Goal: Entertainment & Leisure: Consume media (video, audio)

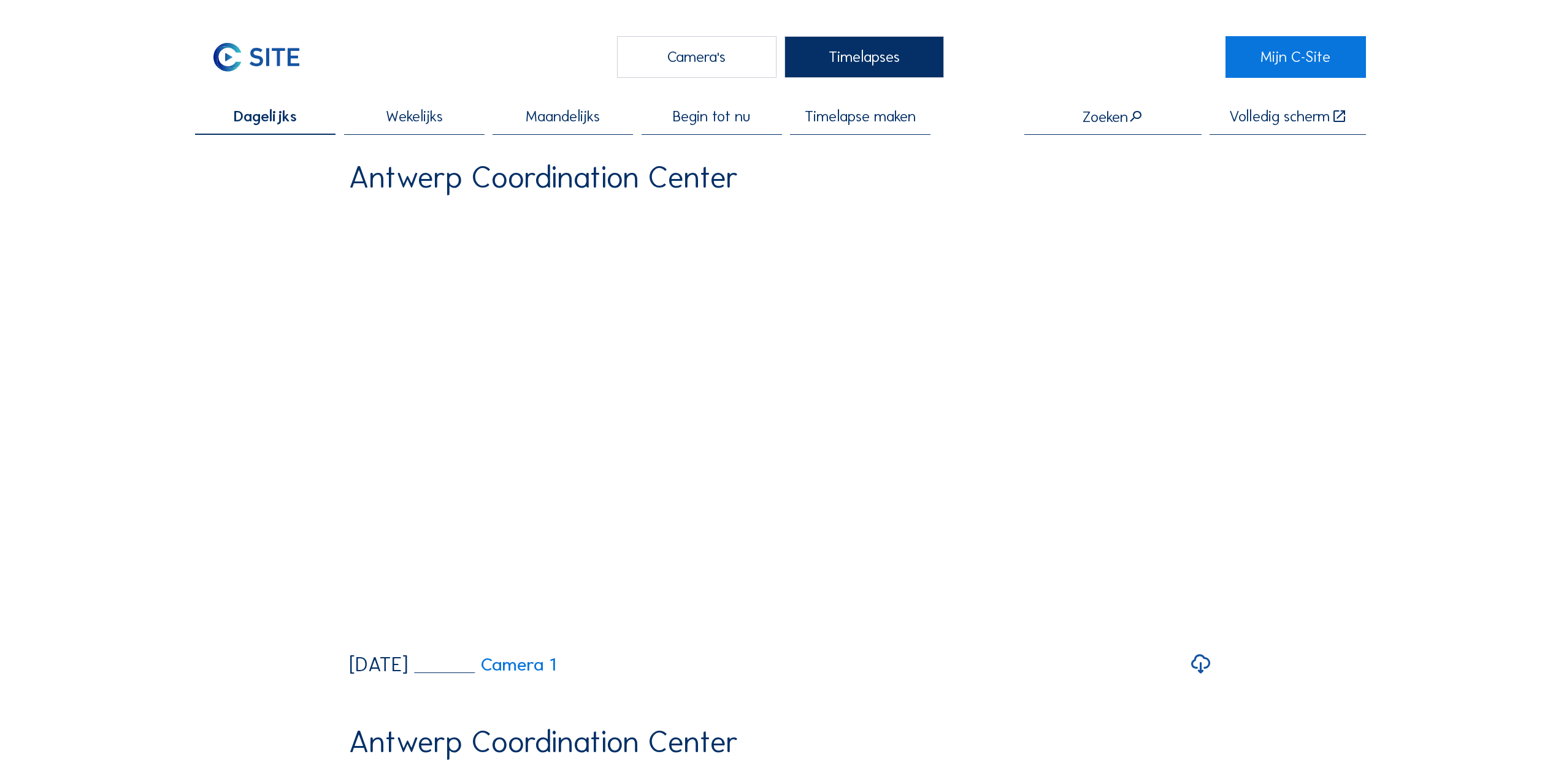
click at [434, 125] on span "Wekelijks" at bounding box center [414, 117] width 57 height 15
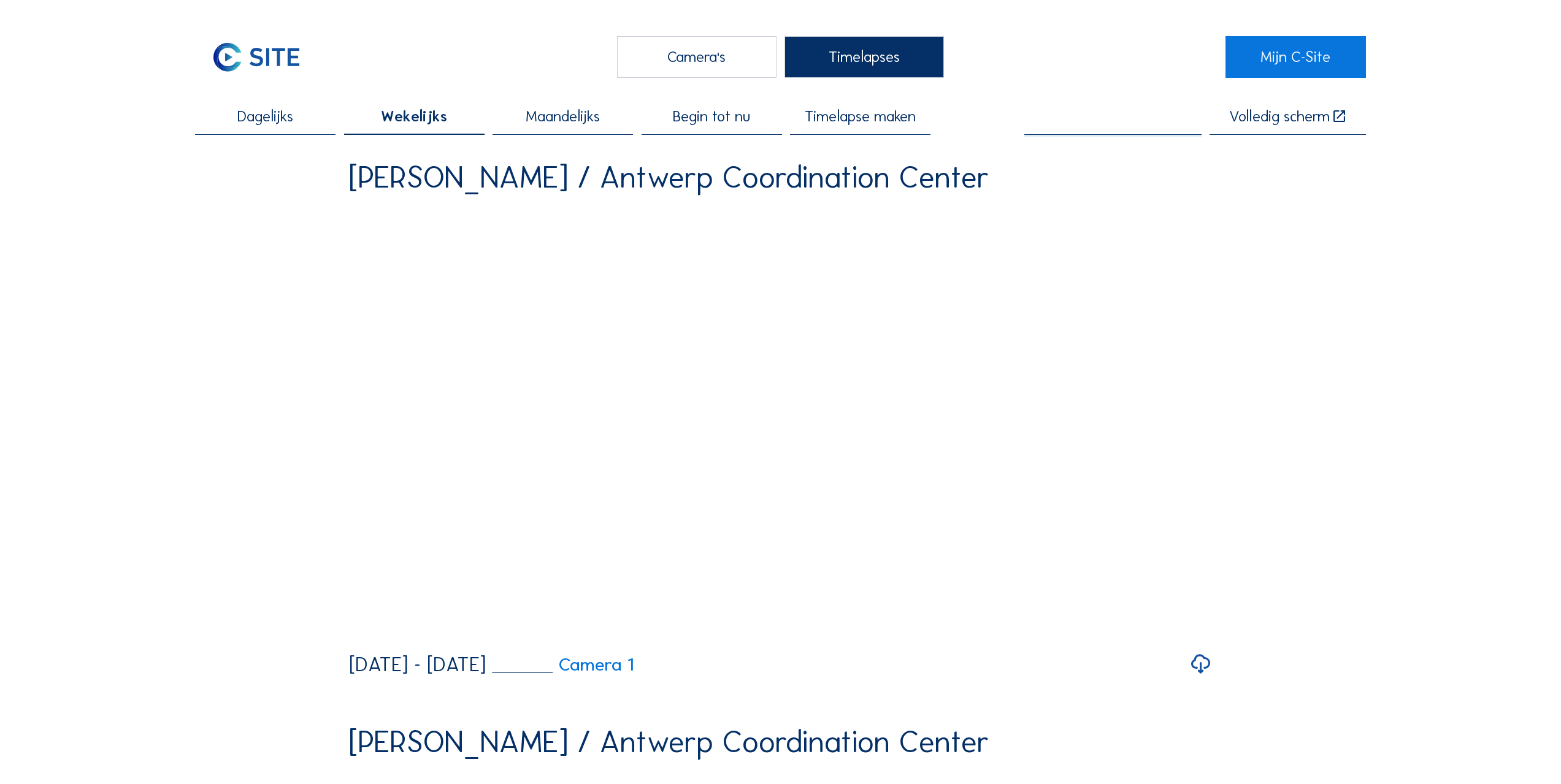
click at [1120, 114] on input "text" at bounding box center [1113, 117] width 177 height 16
click at [703, 55] on div "Camera's" at bounding box center [696, 57] width 159 height 41
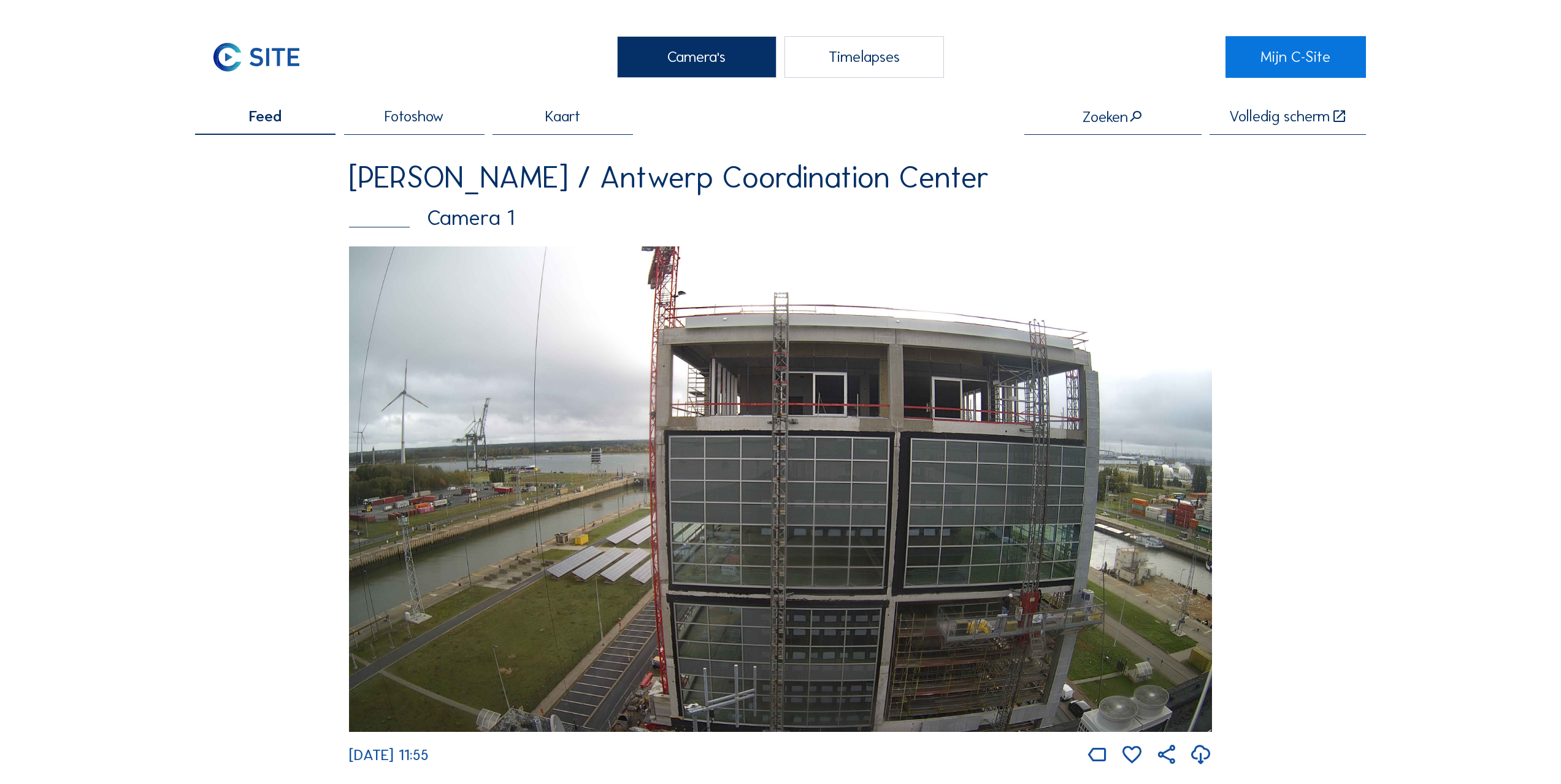
click at [817, 63] on div "Timelapses" at bounding box center [864, 57] width 159 height 41
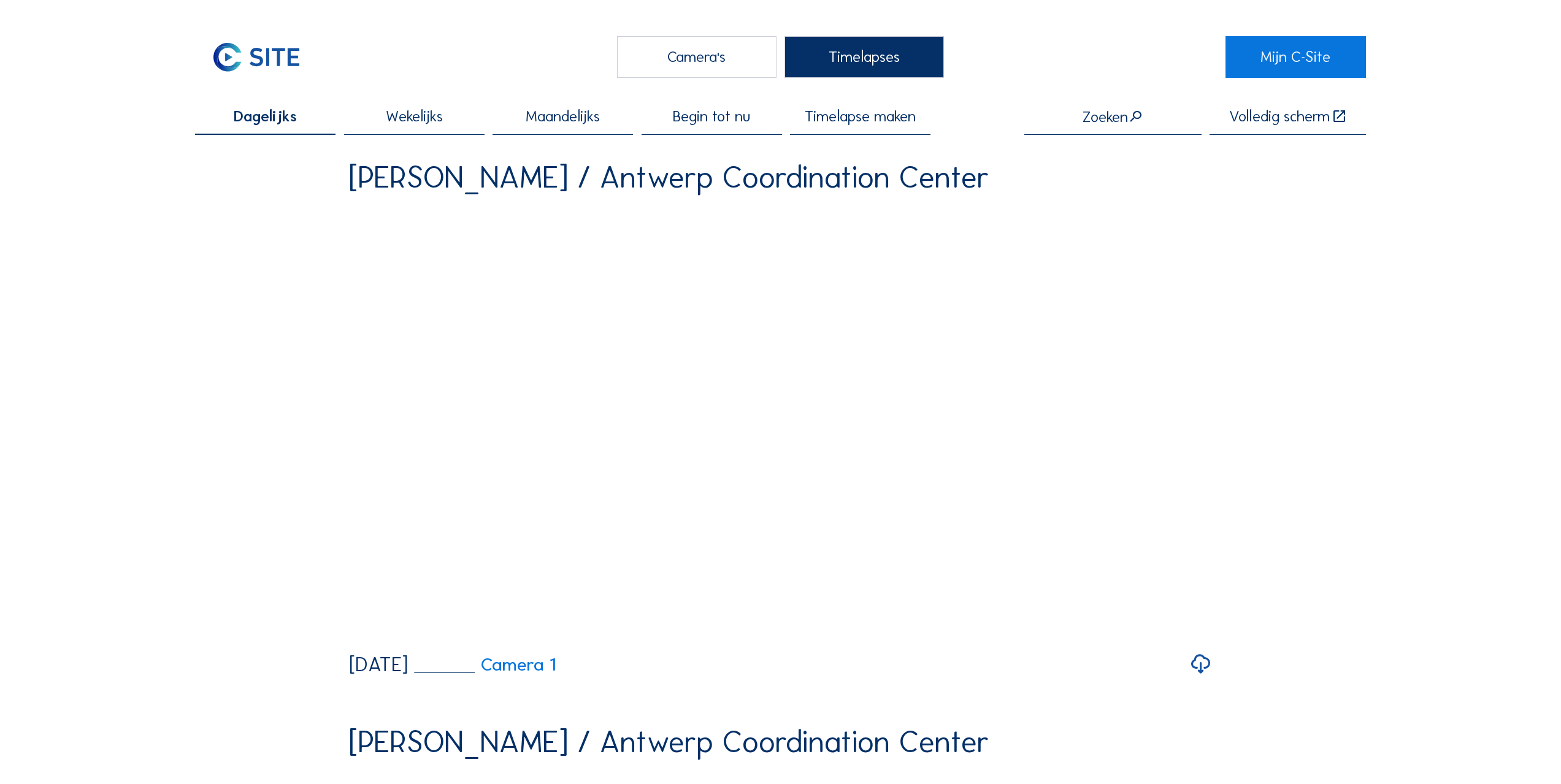
click at [420, 117] on span "Wekelijks" at bounding box center [414, 117] width 57 height 15
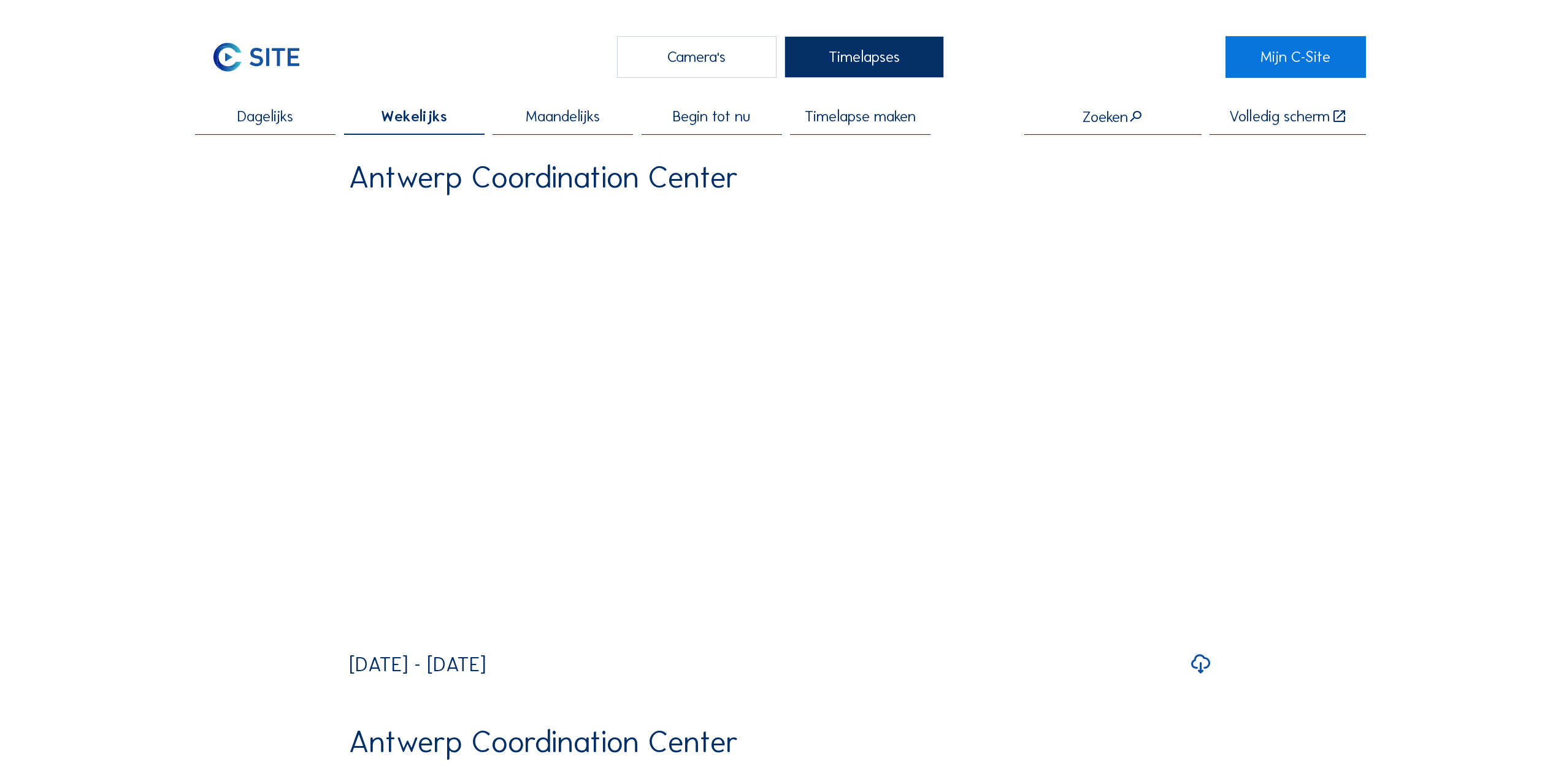
click at [1112, 117] on input "text" at bounding box center [1113, 117] width 177 height 16
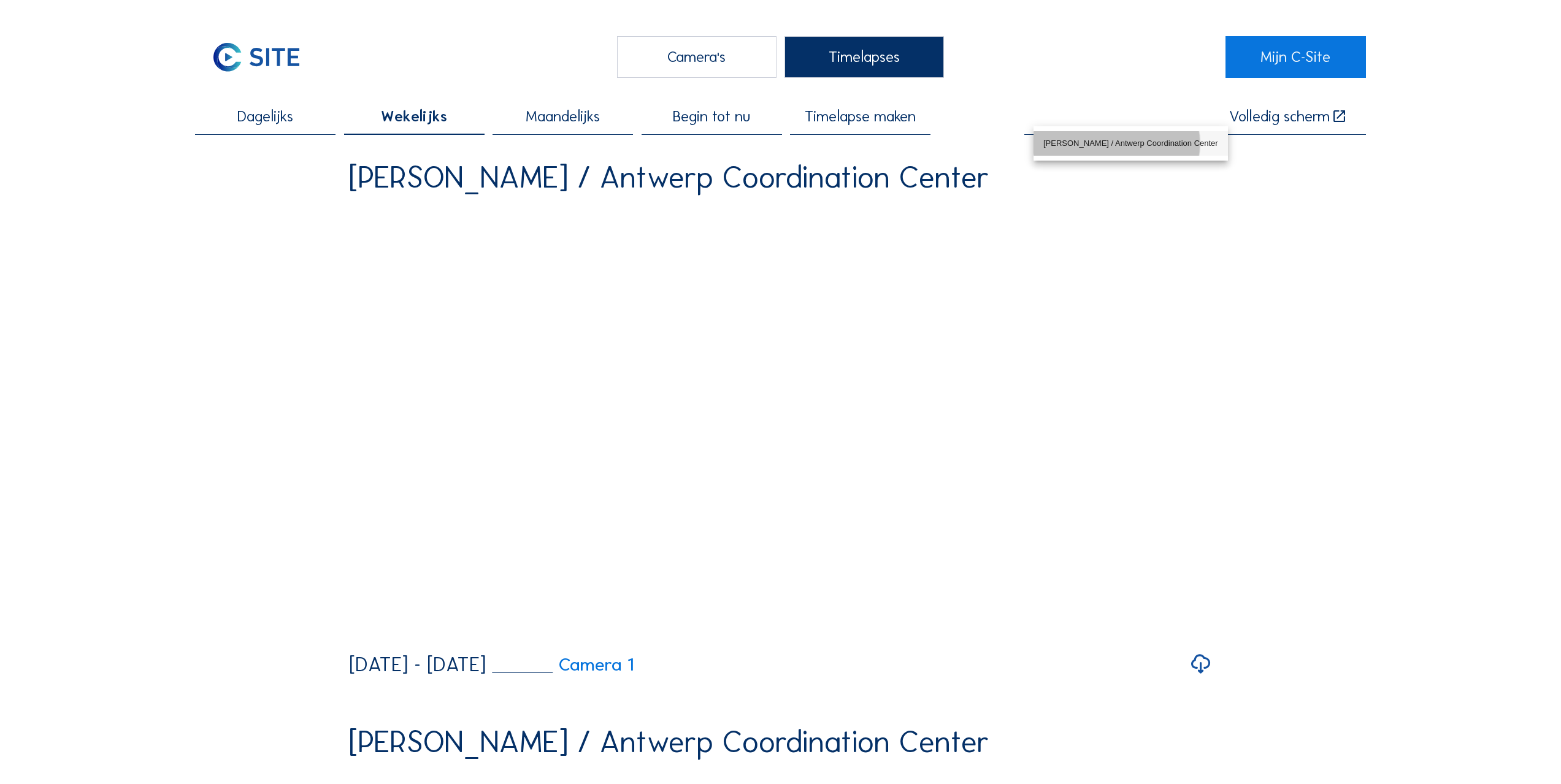
click at [1110, 145] on div "[PERSON_NAME] / Antwerp Coordination Center" at bounding box center [1130, 143] width 175 height 10
click at [1114, 125] on input "[PERSON_NAME] / Antwerp Coordination Center" at bounding box center [1113, 117] width 177 height 16
click at [863, 53] on div "Timelapses" at bounding box center [864, 57] width 159 height 41
type input "[PERSON_NAME] / Antwerp Coordination Center"
click at [707, 61] on div "Camera's" at bounding box center [696, 57] width 159 height 41
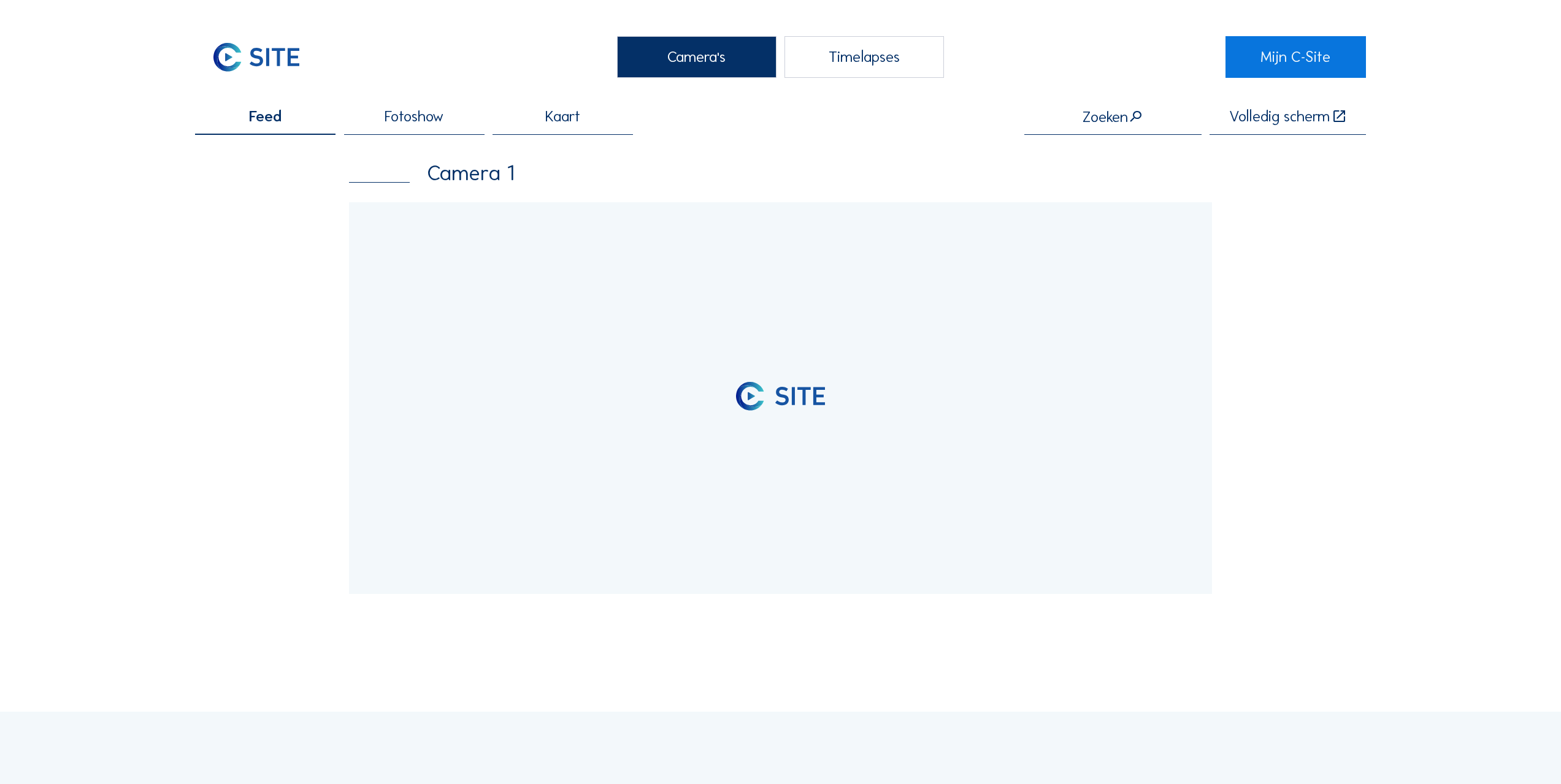
click at [877, 55] on div "Timelapses" at bounding box center [864, 57] width 159 height 41
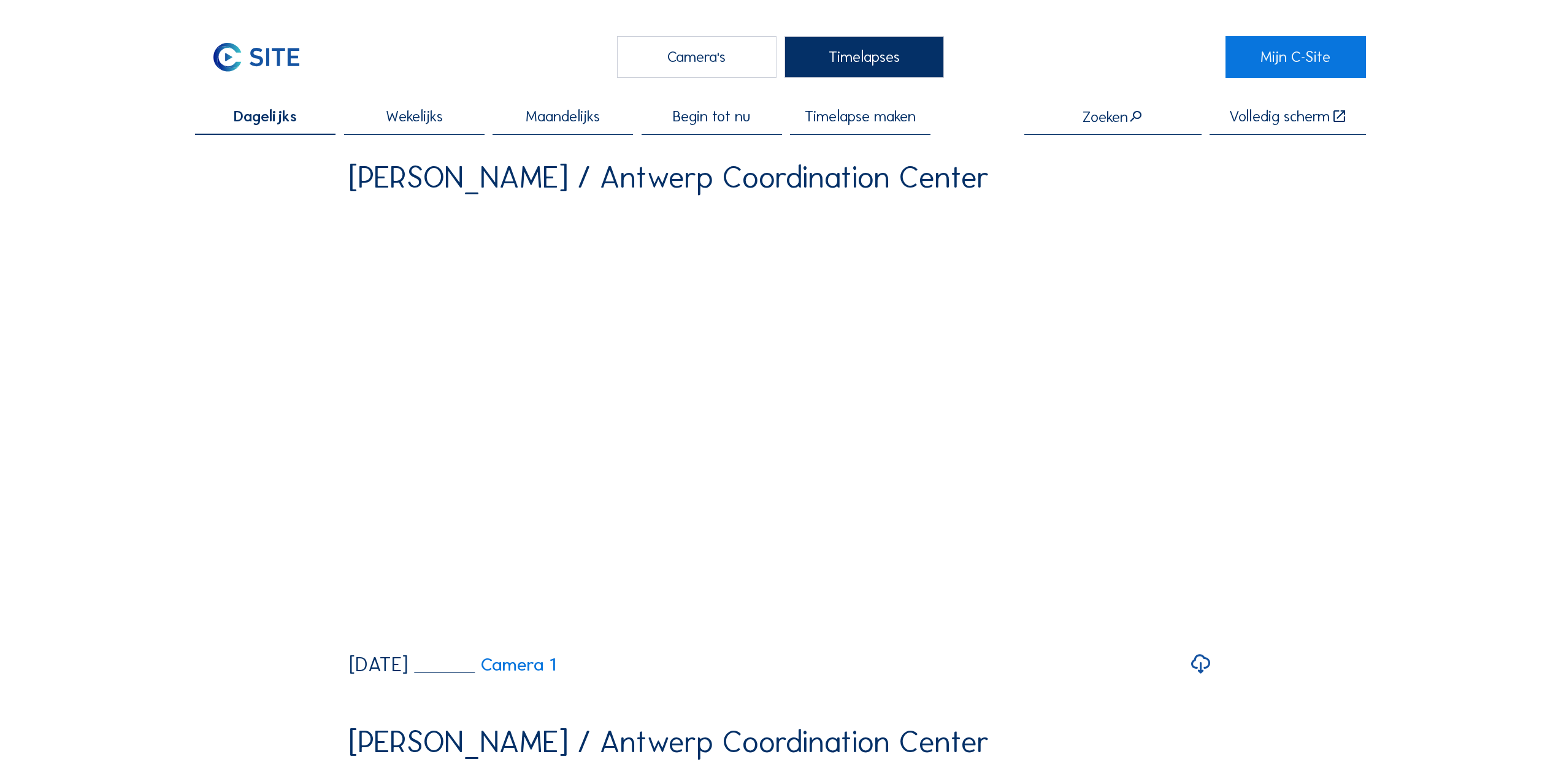
click at [551, 118] on span "Maandelijks" at bounding box center [563, 117] width 75 height 15
click at [722, 117] on span "Begin tot nu" at bounding box center [711, 117] width 77 height 15
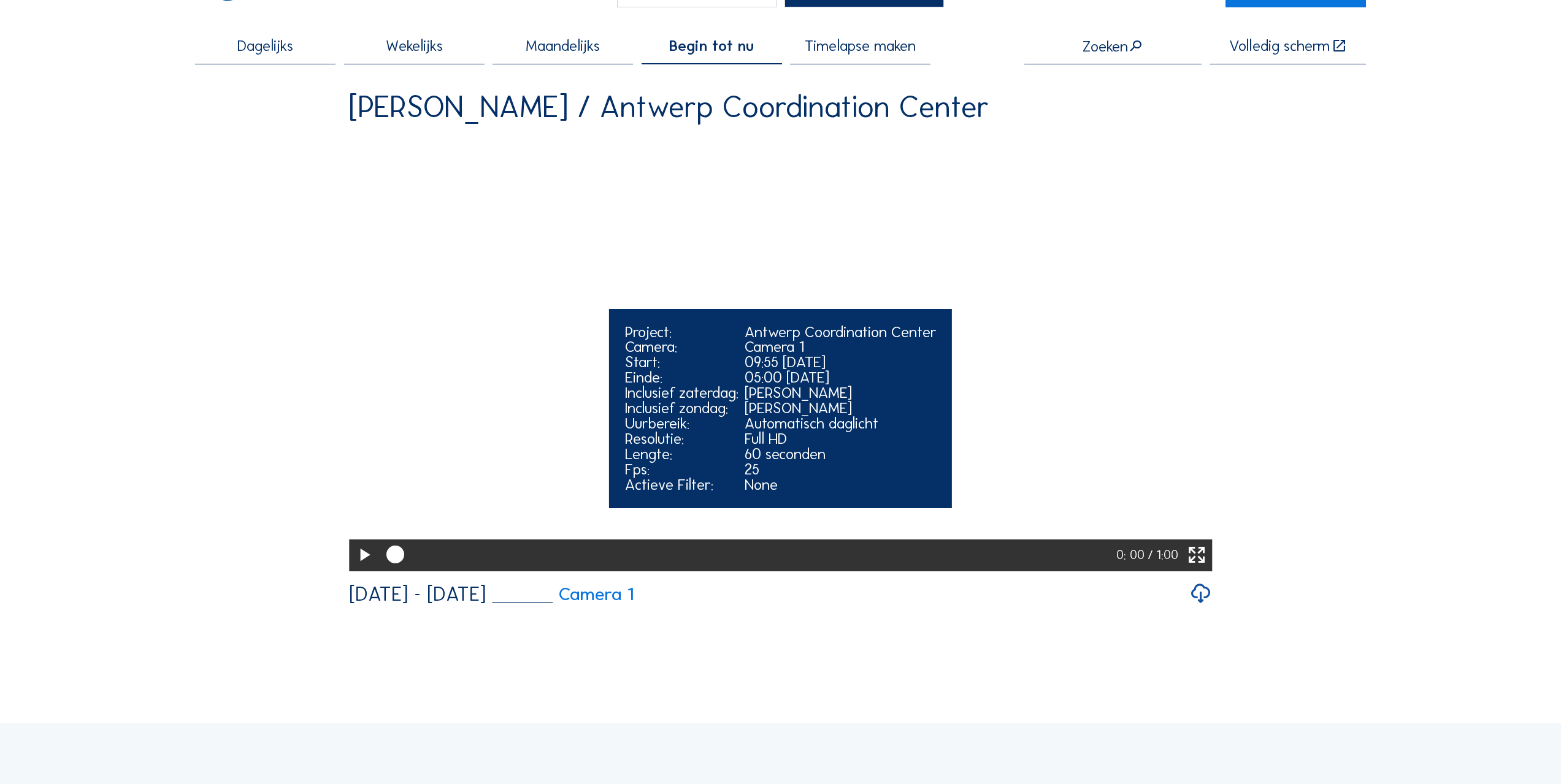
scroll to position [61, 0]
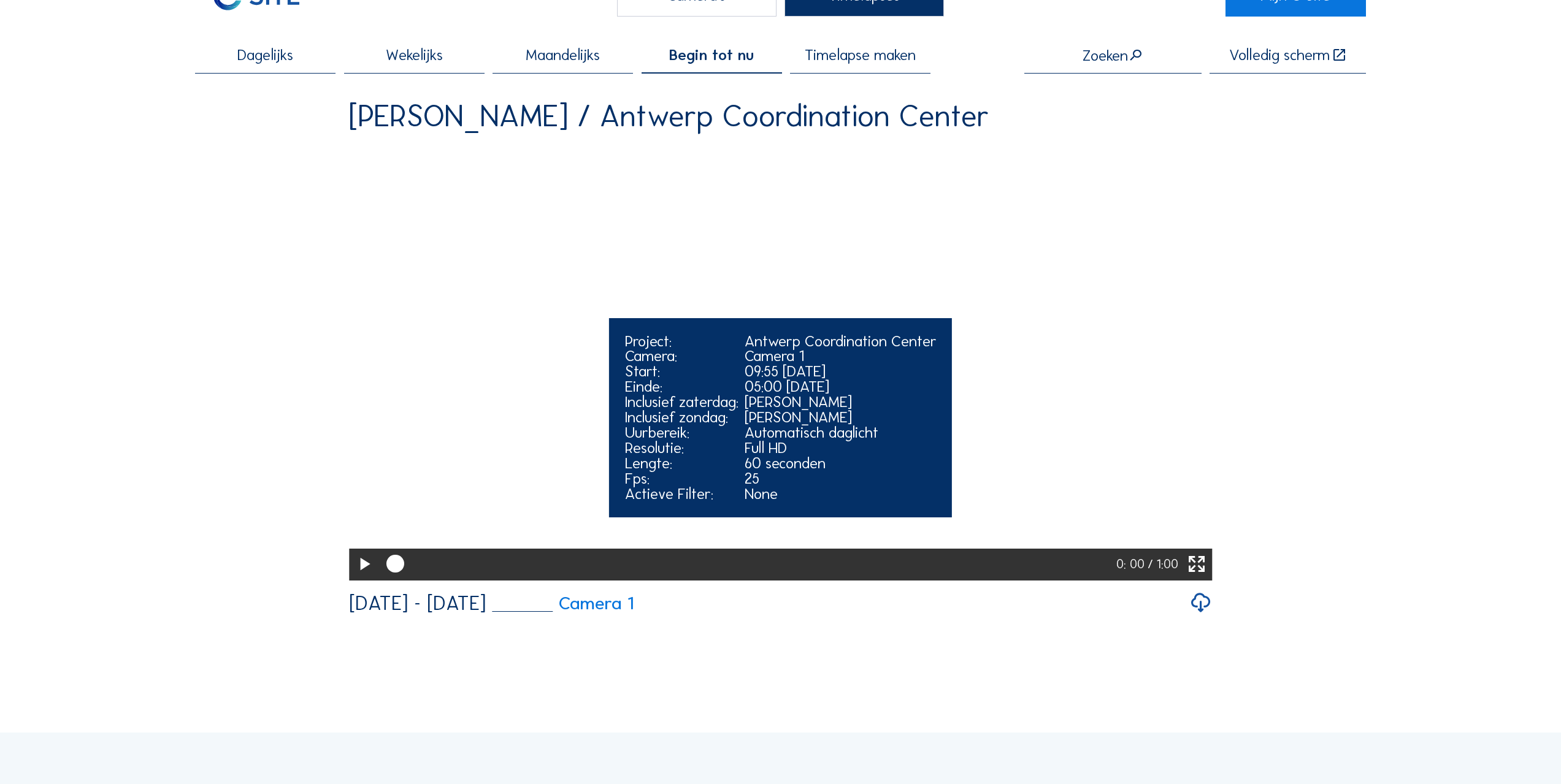
click at [354, 577] on icon at bounding box center [364, 564] width 21 height 26
click at [367, 577] on icon at bounding box center [364, 564] width 21 height 26
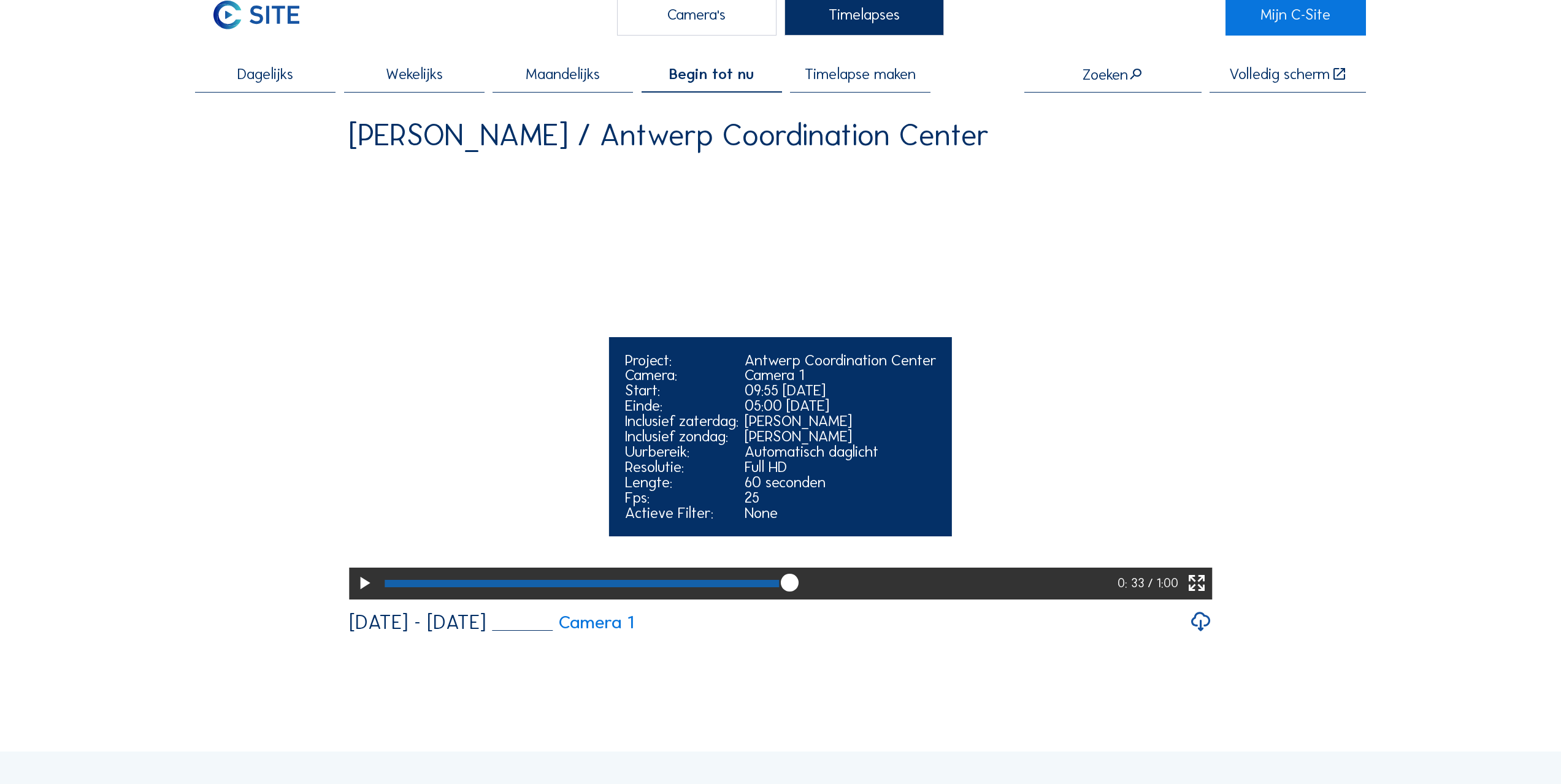
scroll to position [0, 0]
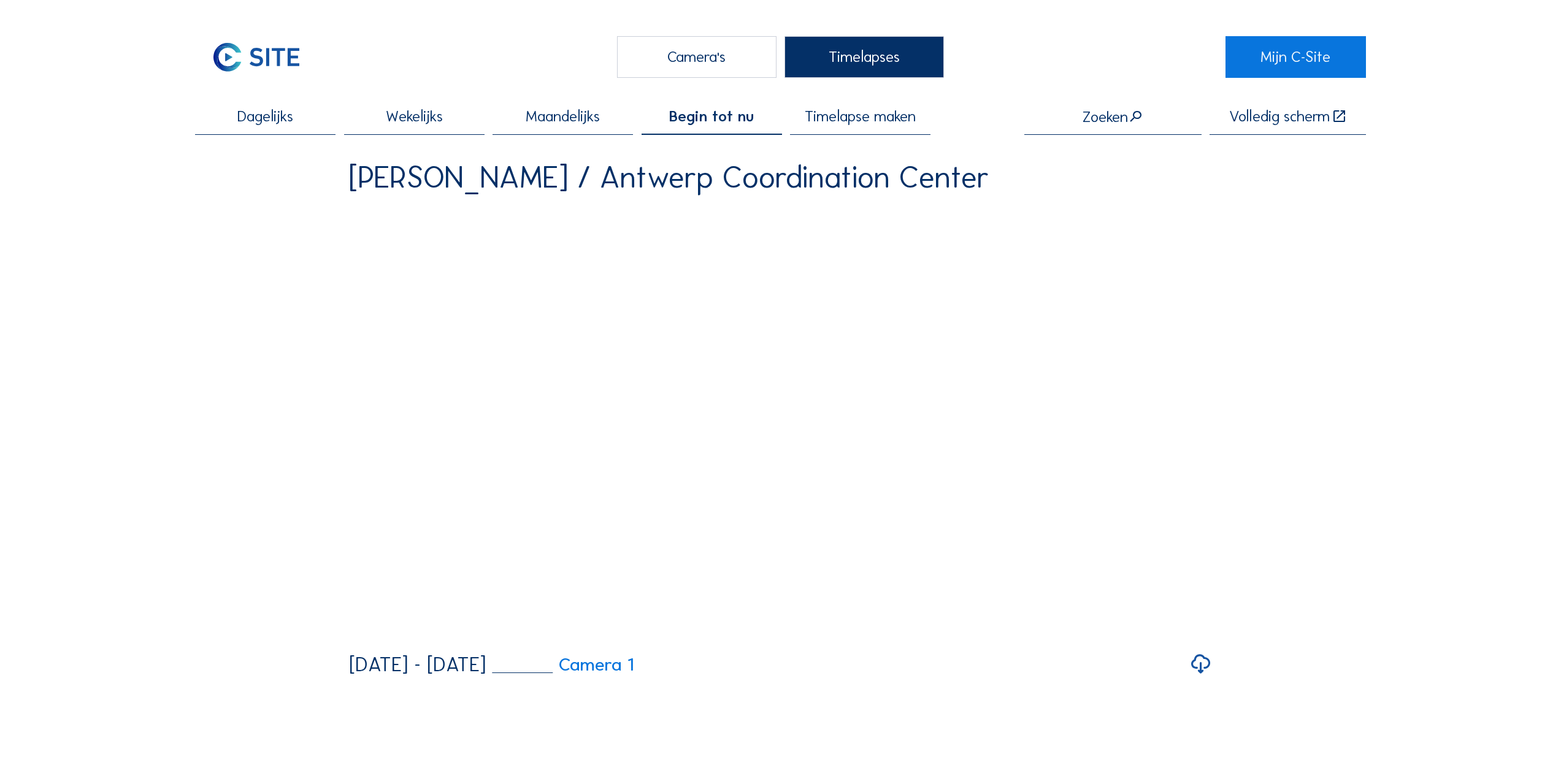
click at [570, 122] on span "Maandelijks" at bounding box center [563, 117] width 75 height 15
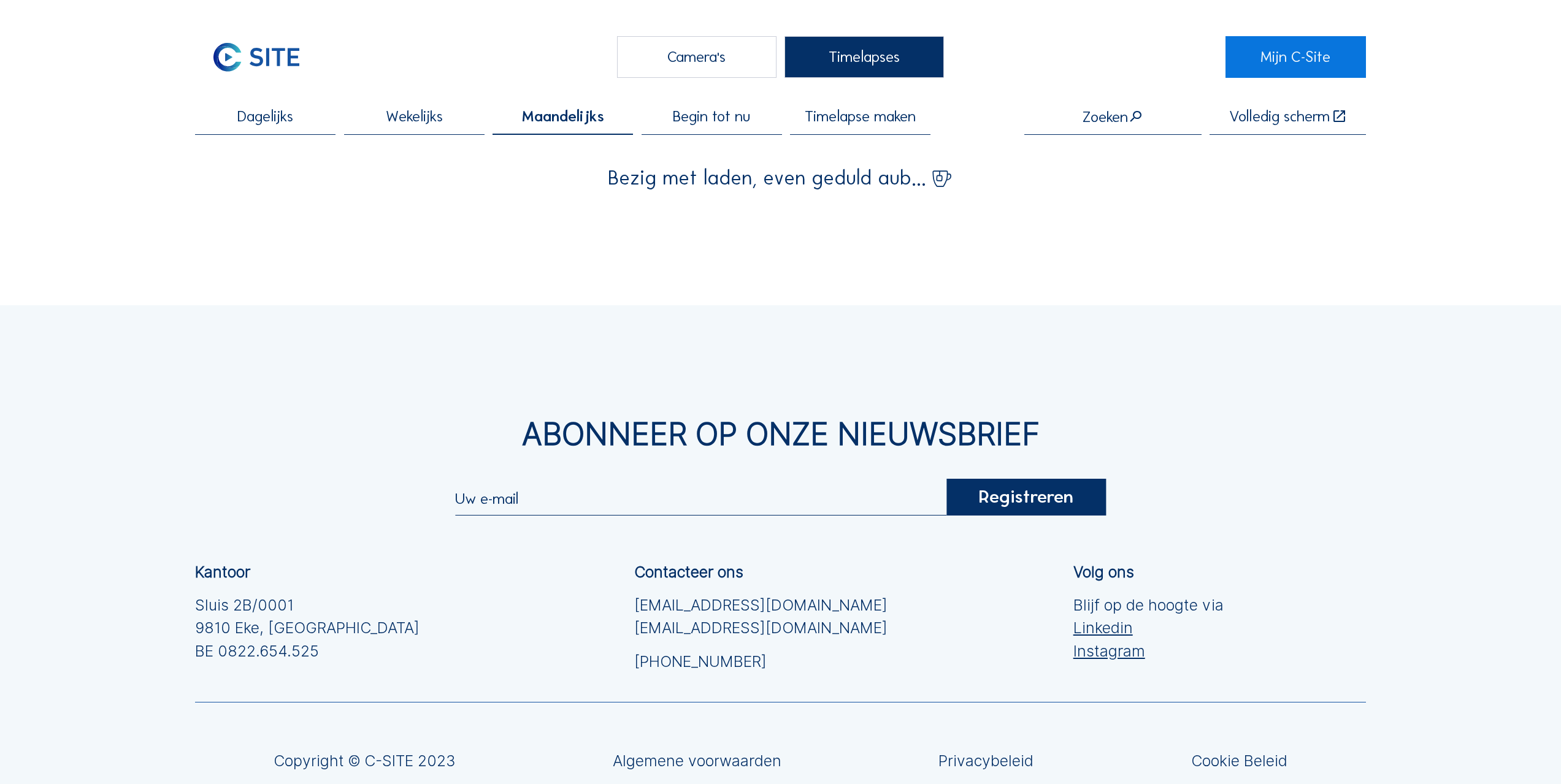
click at [432, 118] on span "Wekelijks" at bounding box center [414, 117] width 57 height 15
